Goal: Check status: Check status

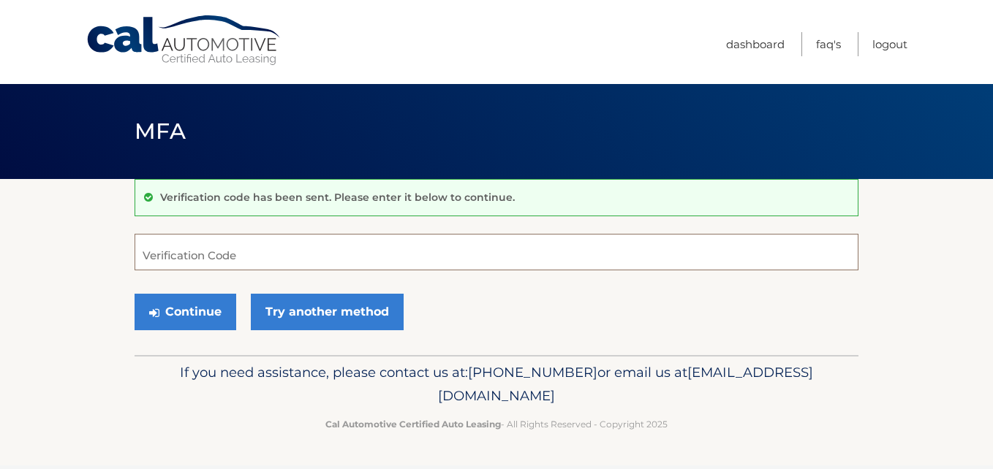
click at [270, 257] on input "Verification Code" at bounding box center [497, 252] width 724 height 37
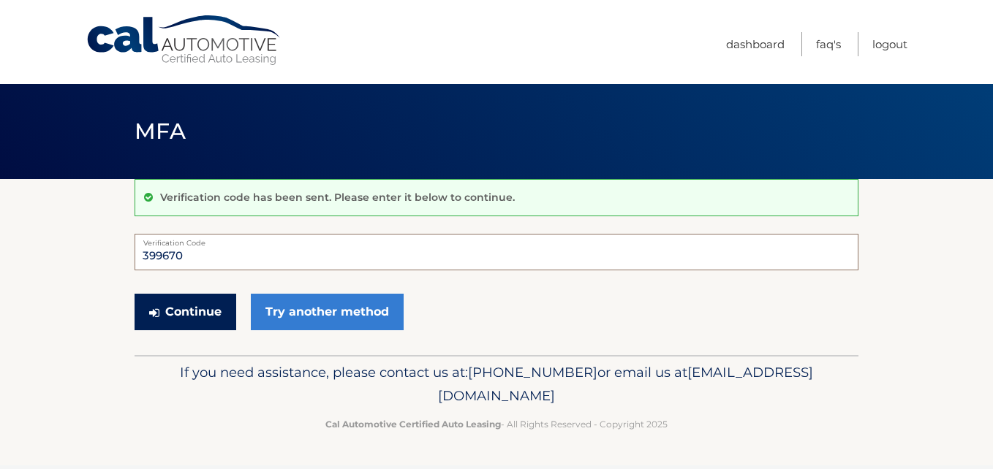
type input "399670"
click at [179, 320] on button "Continue" at bounding box center [186, 312] width 102 height 37
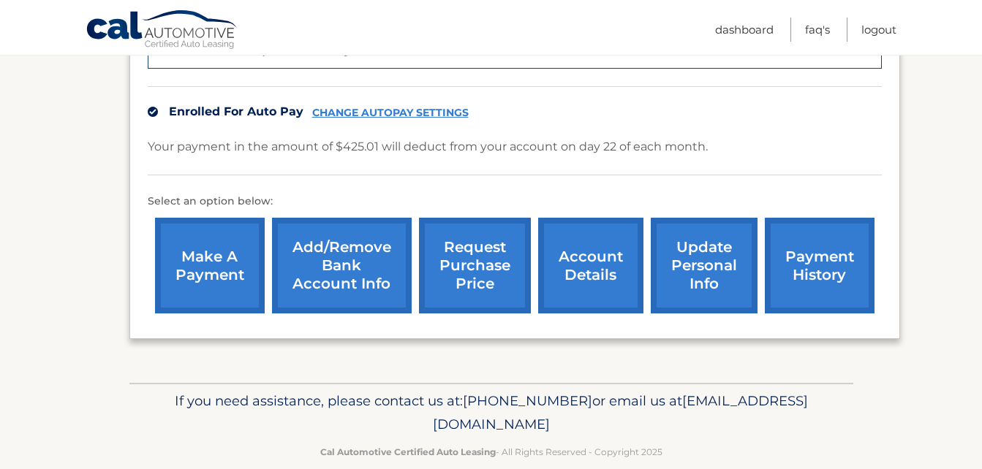
scroll to position [452, 0]
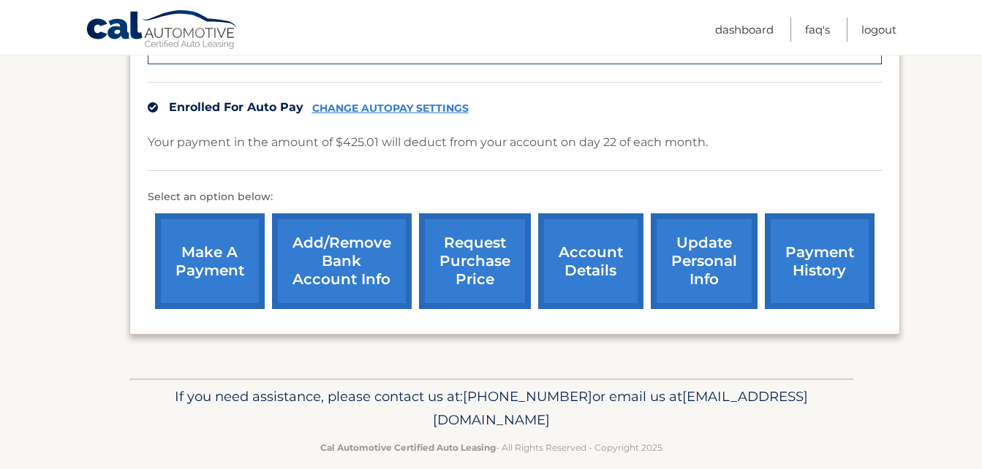
click at [597, 233] on link "account details" at bounding box center [590, 261] width 105 height 96
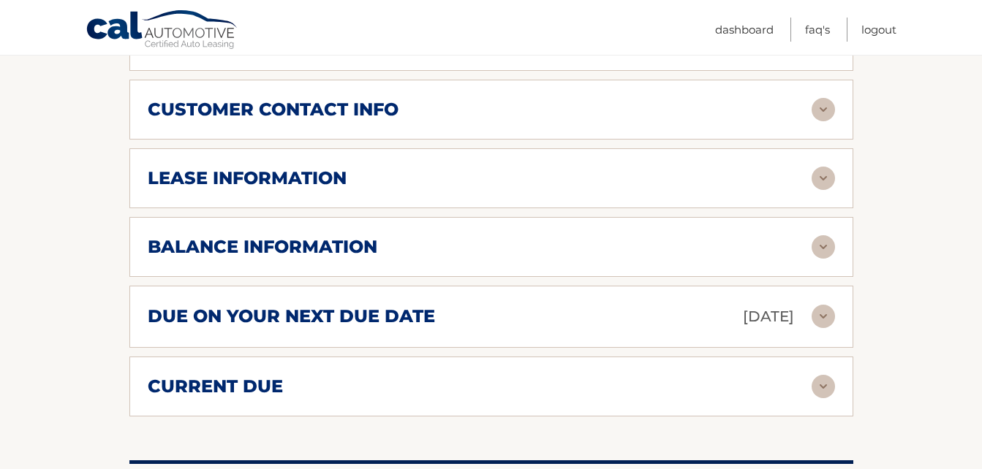
scroll to position [733, 0]
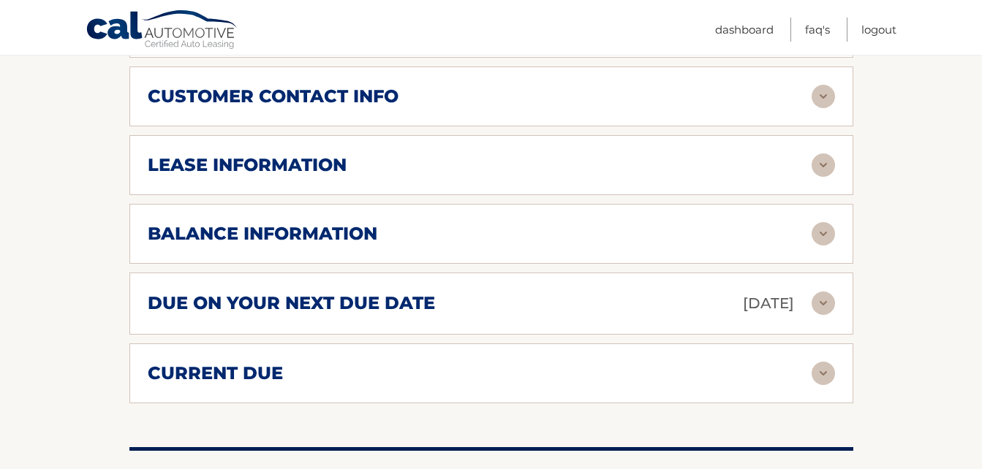
click at [813, 154] on img at bounding box center [823, 165] width 23 height 23
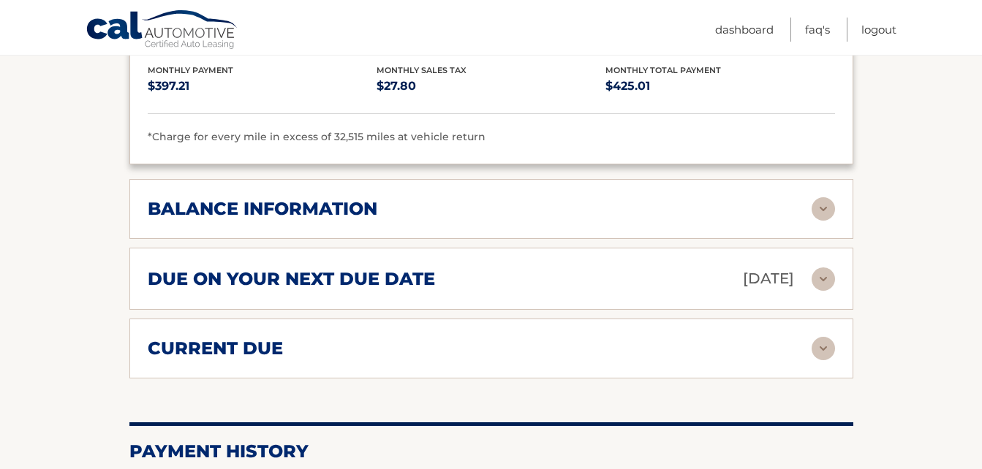
scroll to position [1035, 0]
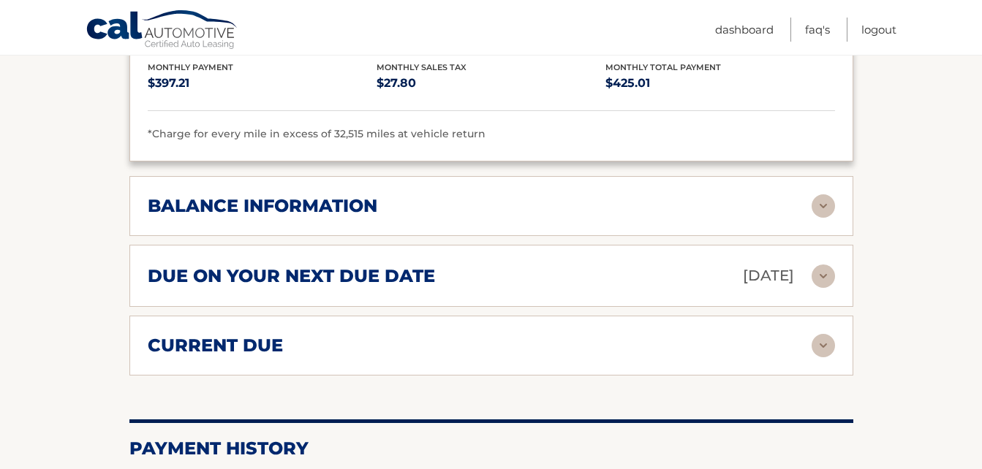
click at [176, 195] on h2 "balance information" at bounding box center [263, 206] width 230 height 22
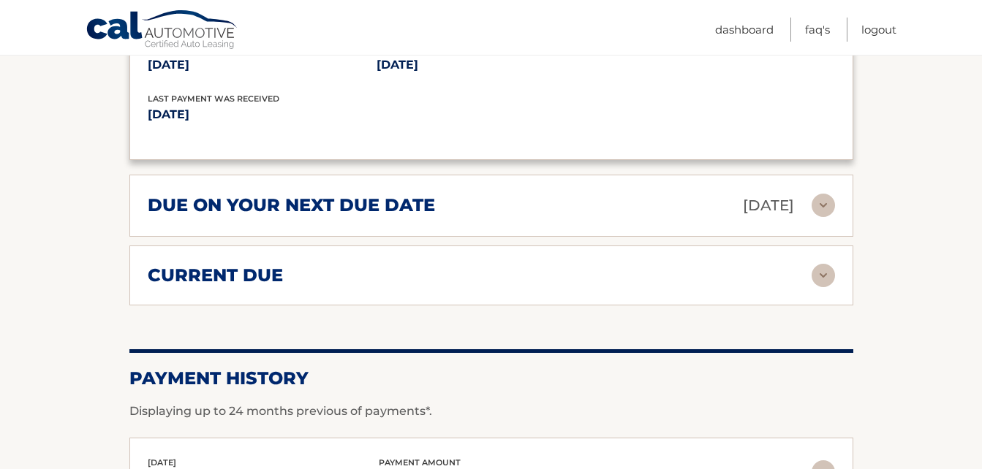
scroll to position [1278, 0]
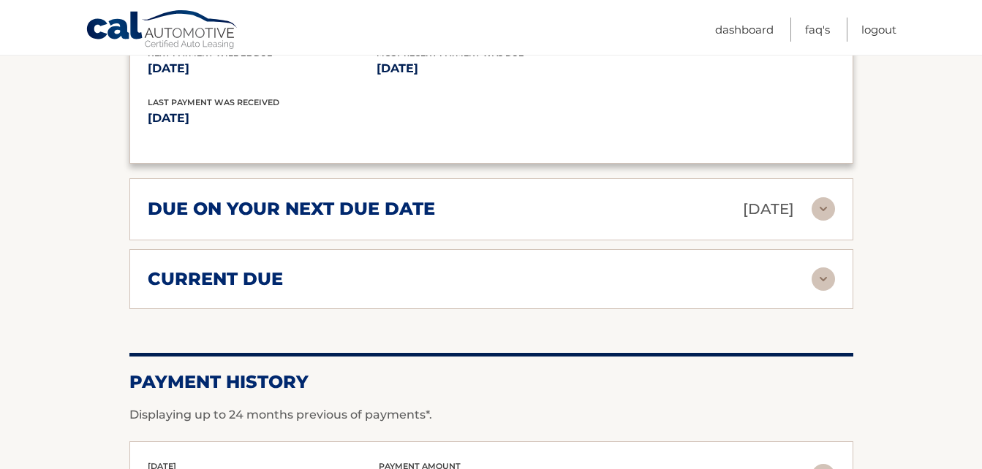
click at [154, 268] on h2 "current due" at bounding box center [215, 279] width 135 height 22
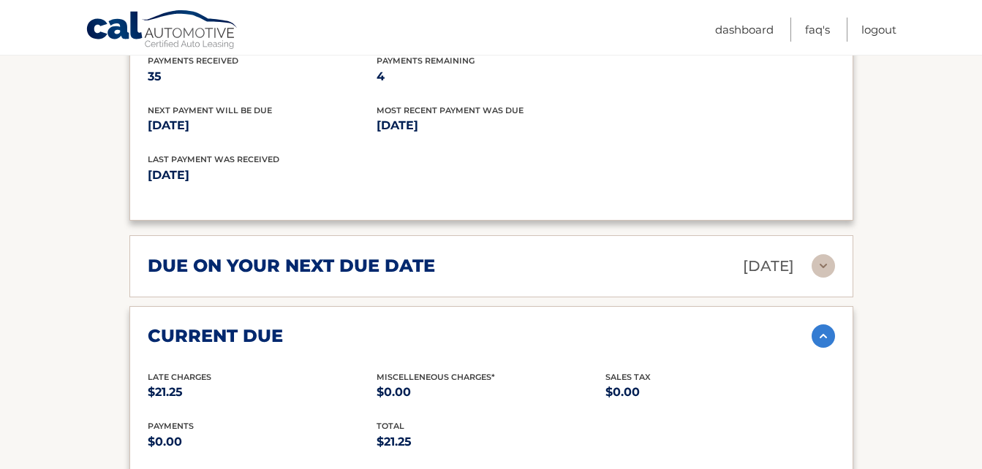
scroll to position [1220, 0]
click at [159, 256] on h2 "due on your next due date" at bounding box center [291, 267] width 287 height 22
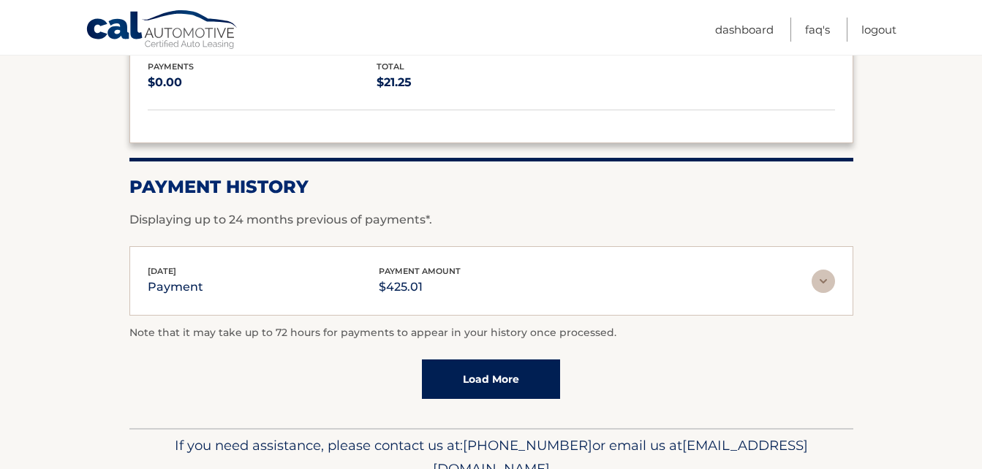
scroll to position [1720, 0]
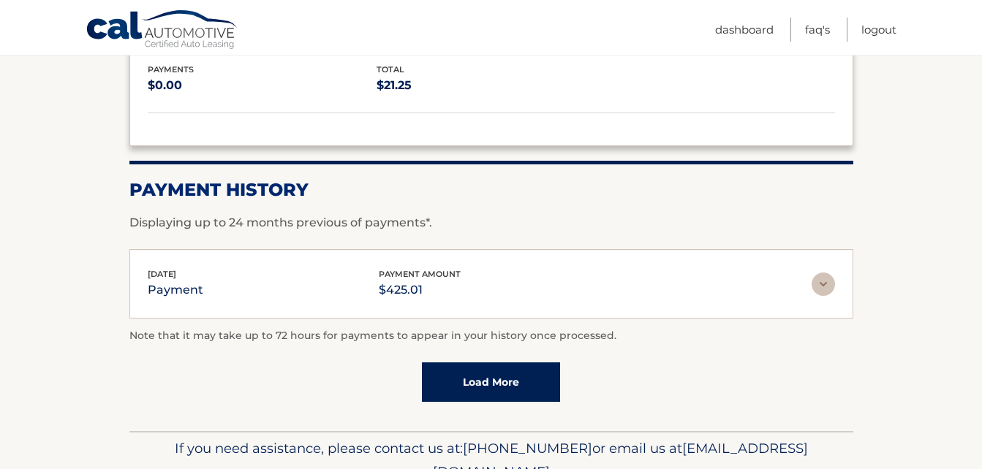
click at [164, 280] on p "payment" at bounding box center [176, 290] width 56 height 20
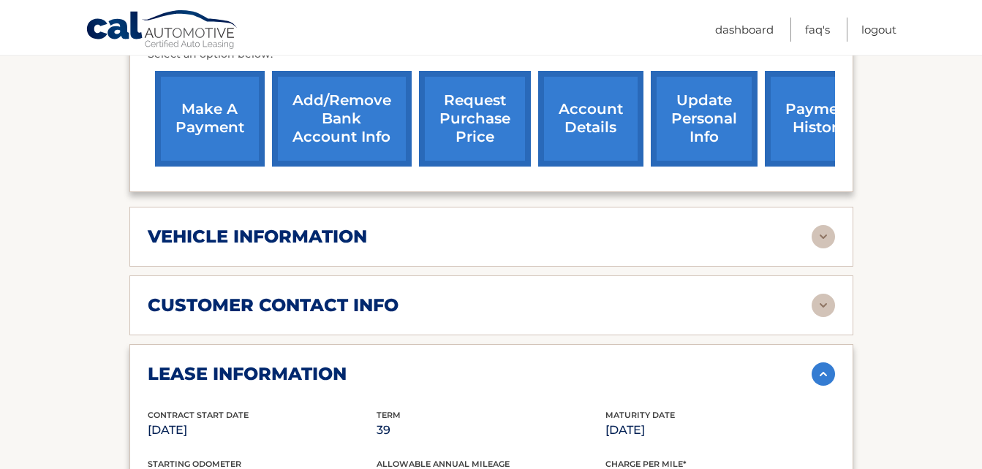
click at [162, 295] on h2 "customer contact info" at bounding box center [273, 306] width 251 height 22
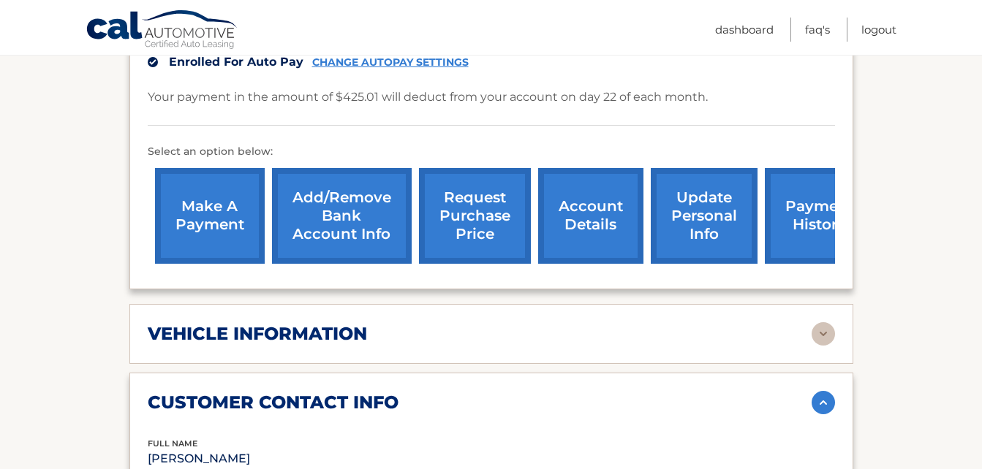
scroll to position [433, 0]
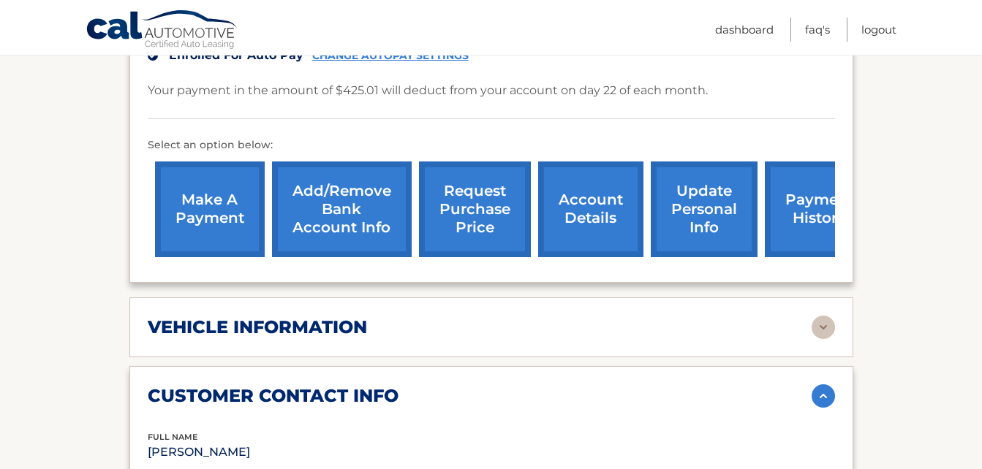
click at [162, 317] on h2 "vehicle information" at bounding box center [257, 328] width 219 height 22
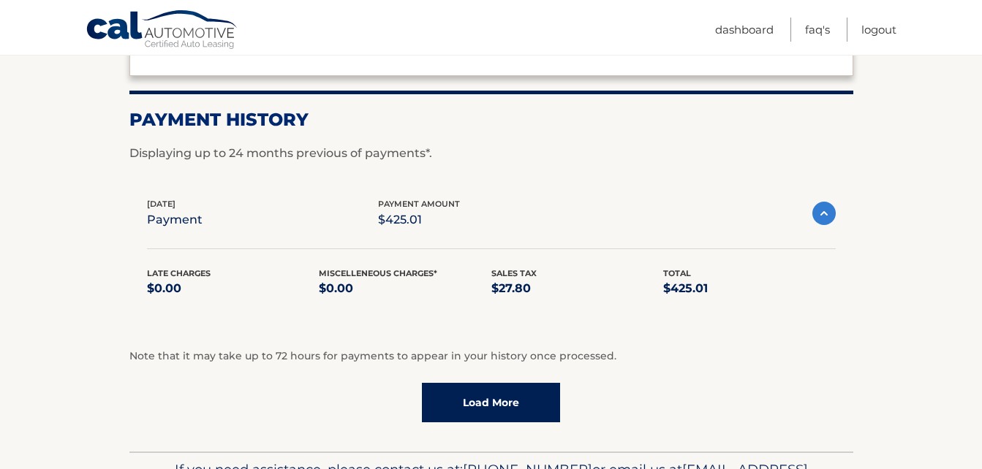
scroll to position [2503, 0]
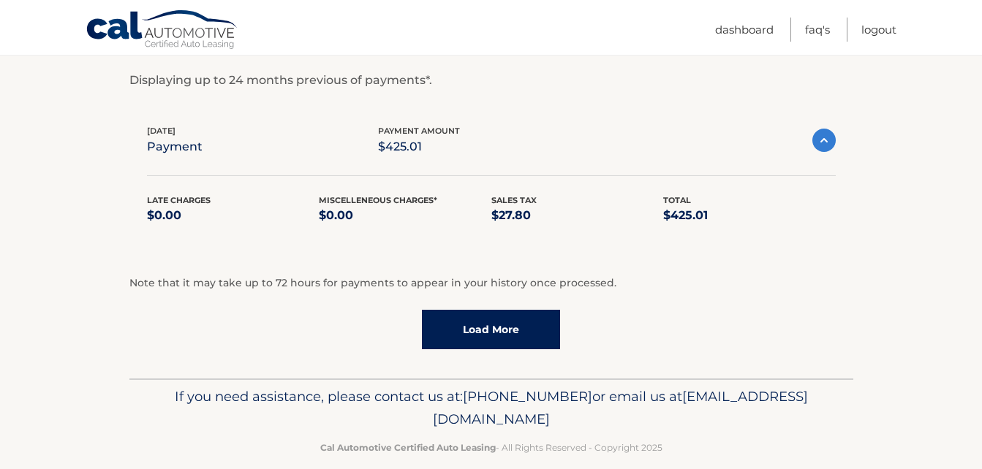
click at [453, 325] on link "Load More" at bounding box center [491, 329] width 138 height 39
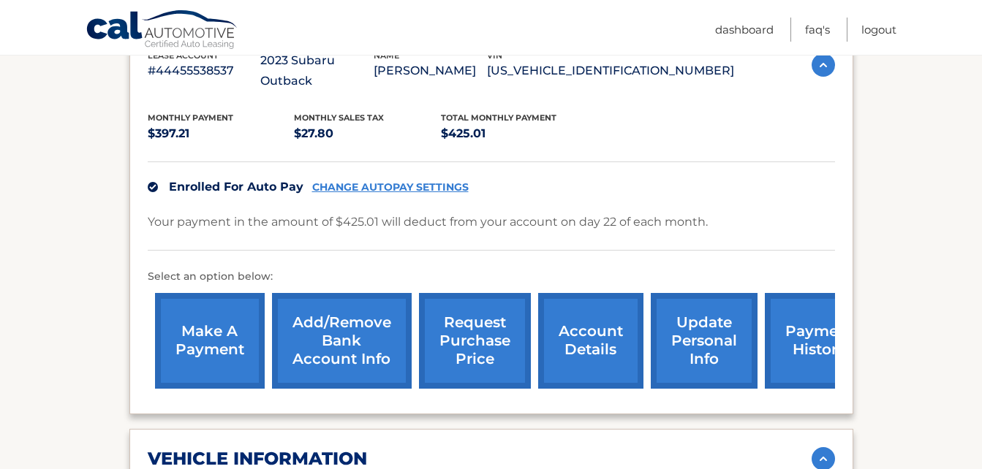
scroll to position [254, 0]
